Goal: Check status: Check status

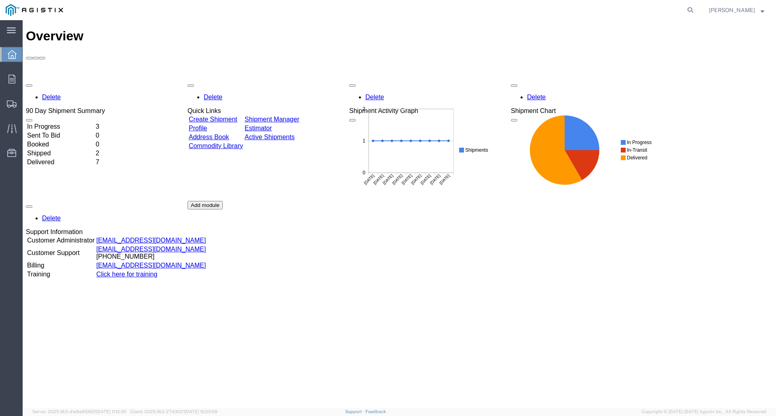
click at [62, 123] on td "In Progress" at bounding box center [61, 127] width 68 height 8
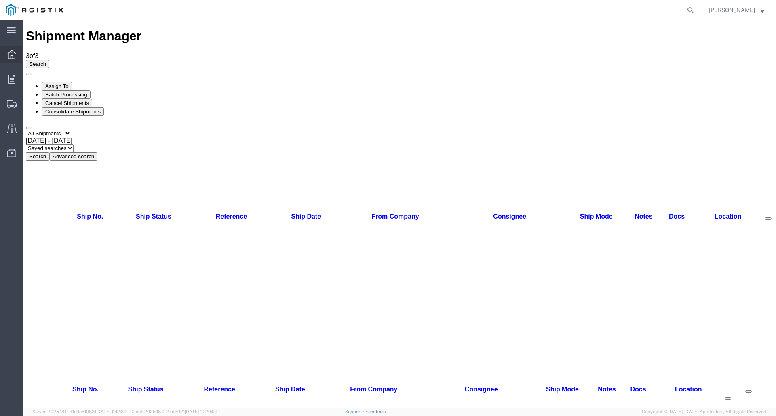
click at [13, 54] on icon at bounding box center [11, 54] width 9 height 9
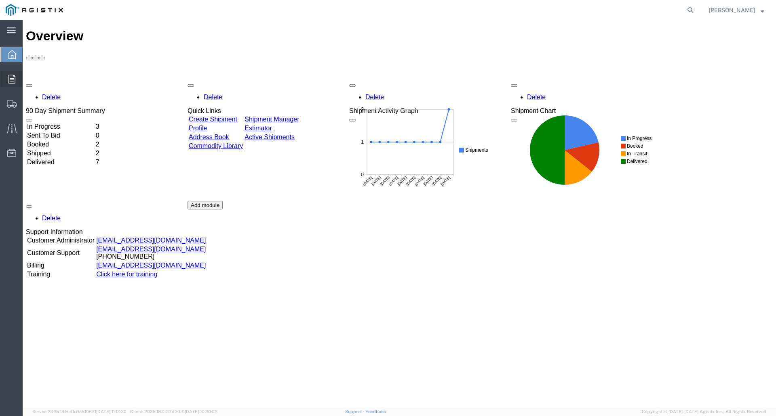
click at [10, 77] on icon at bounding box center [11, 79] width 7 height 9
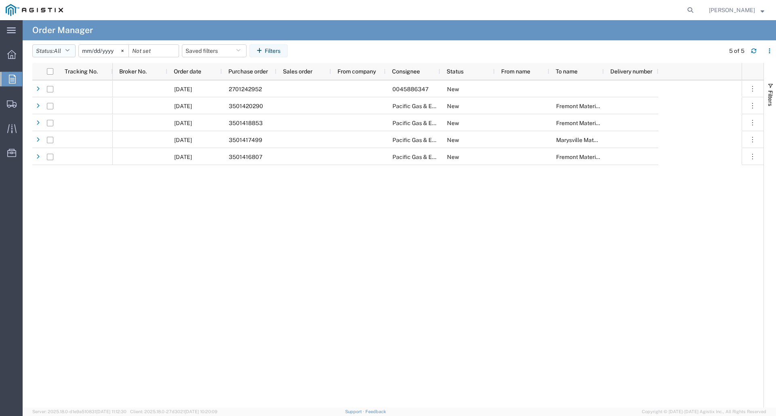
click at [69, 51] on icon "button" at bounding box center [67, 51] width 4 height 6
click at [67, 106] on span "Updated Orders" at bounding box center [80, 106] width 94 height 13
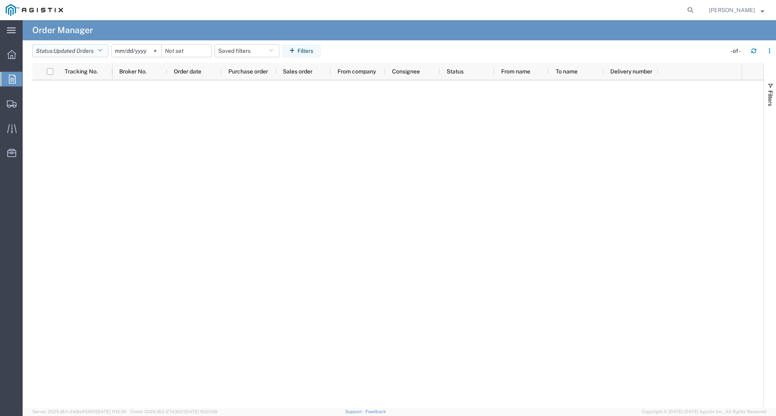
click at [101, 49] on icon "button" at bounding box center [100, 51] width 4 height 6
click at [145, 79] on div "Broker No." at bounding box center [141, 71] width 45 height 17
click at [102, 50] on icon "button" at bounding box center [100, 51] width 4 height 6
click at [57, 68] on span "All" at bounding box center [80, 69] width 94 height 13
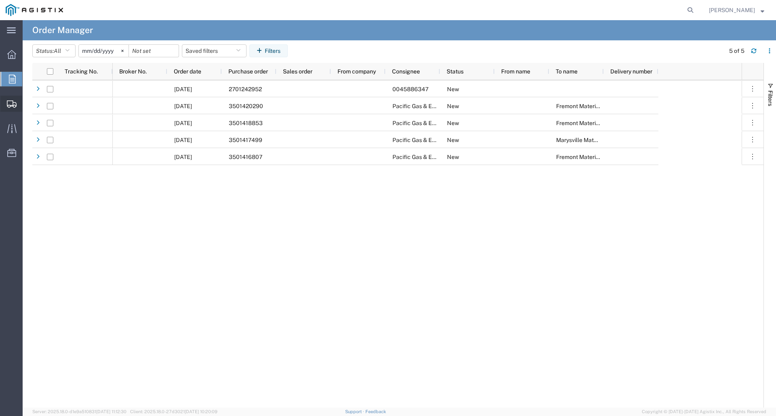
click at [0, 0] on span "Shipment Manager" at bounding box center [0, 0] width 0 height 0
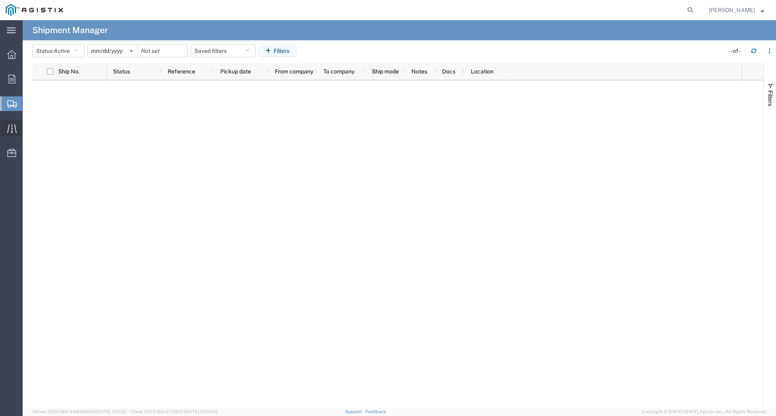
click at [14, 128] on icon at bounding box center [11, 128] width 9 height 9
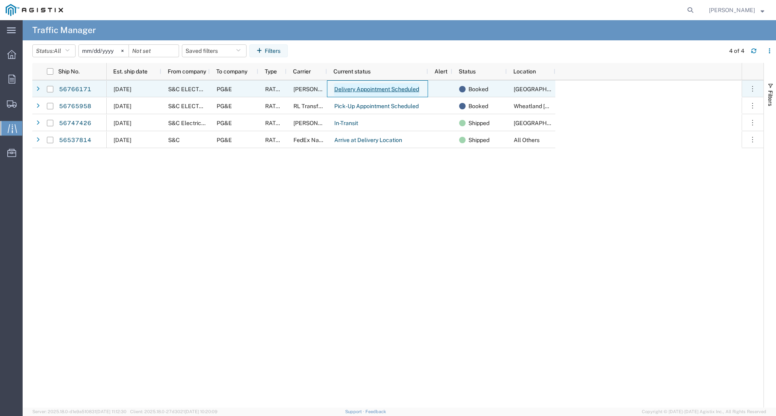
click at [400, 88] on link "Delivery Appointment Scheduled" at bounding box center [377, 89] width 86 height 13
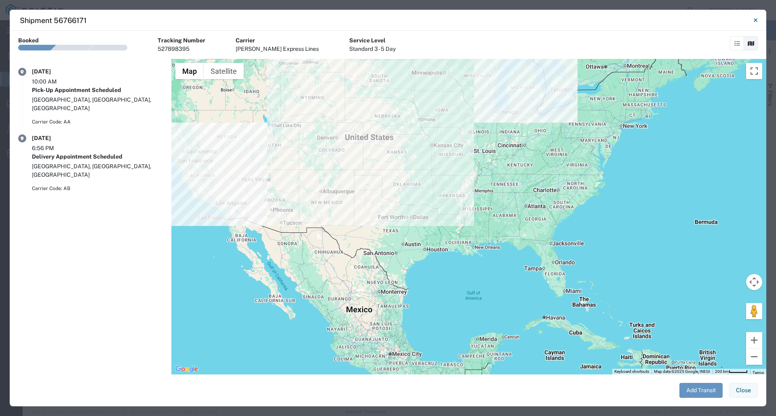
click at [84, 118] on div "Carrier Code: AA" at bounding box center [97, 121] width 131 height 7
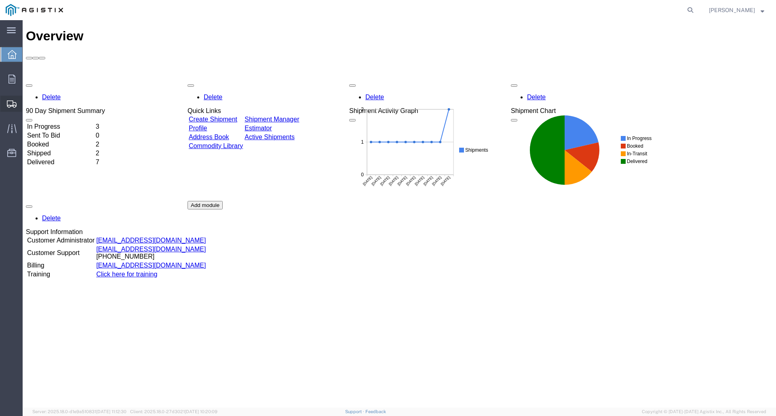
click at [11, 101] on icon at bounding box center [12, 104] width 10 height 7
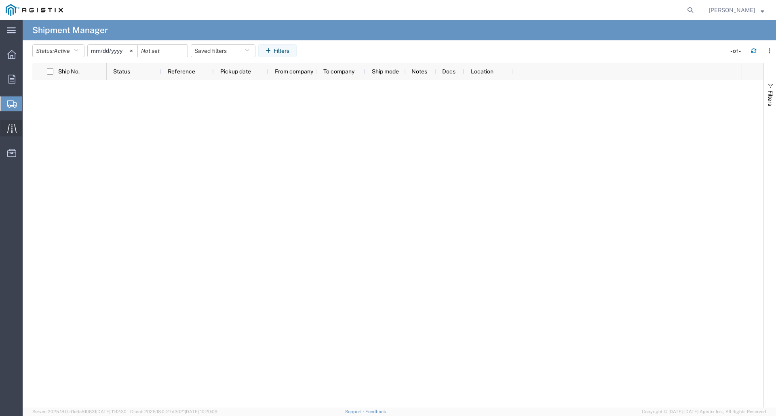
click at [12, 129] on icon at bounding box center [11, 128] width 9 height 9
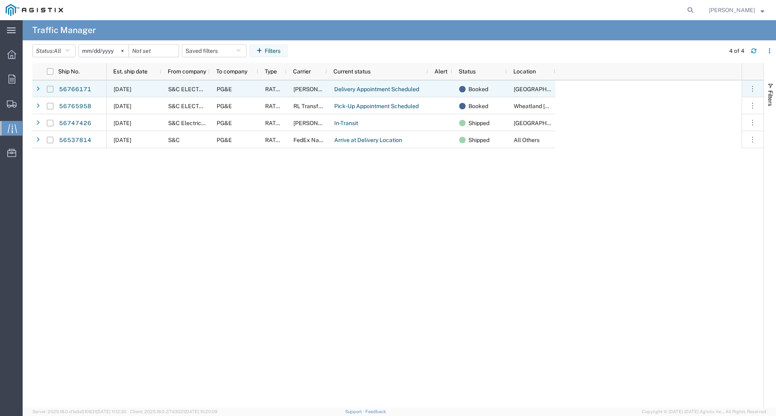
click at [49, 87] on input "Press Space to toggle row selection (unchecked)" at bounding box center [50, 89] width 6 height 6
checkbox input "true"
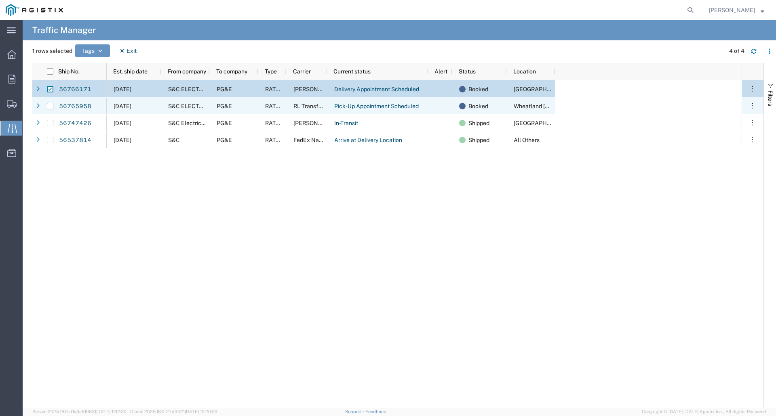
drag, startPoint x: 49, startPoint y: 105, endPoint x: 57, endPoint y: 104, distance: 8.1
click at [49, 105] on input "Press Space to toggle row selection (unchecked)" at bounding box center [50, 106] width 6 height 6
checkbox input "true"
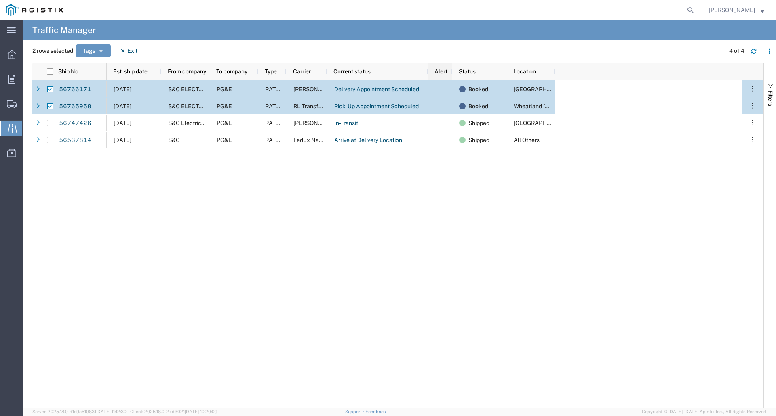
click at [441, 70] on span "Alert" at bounding box center [440, 71] width 13 height 6
click at [469, 70] on span "Status" at bounding box center [466, 71] width 17 height 6
click at [11, 53] on icon at bounding box center [11, 54] width 9 height 9
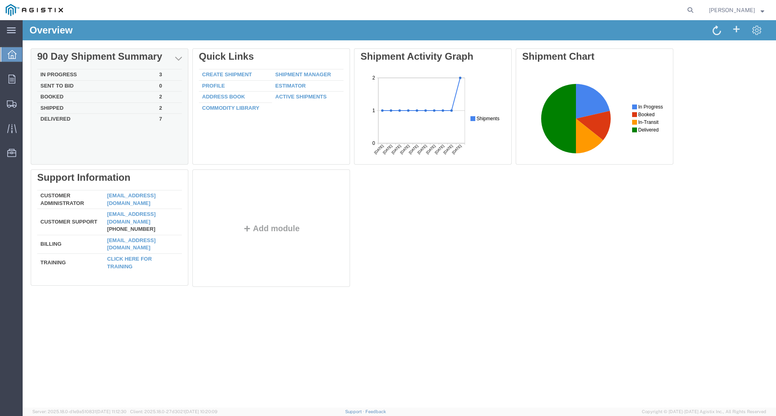
click at [60, 95] on td "Booked" at bounding box center [96, 97] width 119 height 11
